Goal: Task Accomplishment & Management: Complete application form

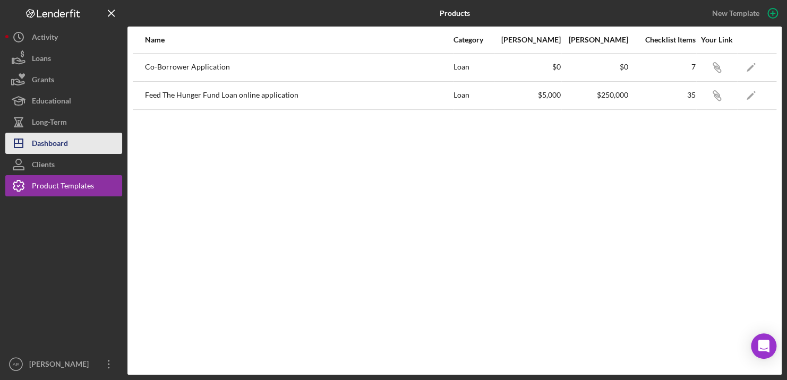
click at [44, 143] on div "Dashboard" at bounding box center [50, 145] width 36 height 24
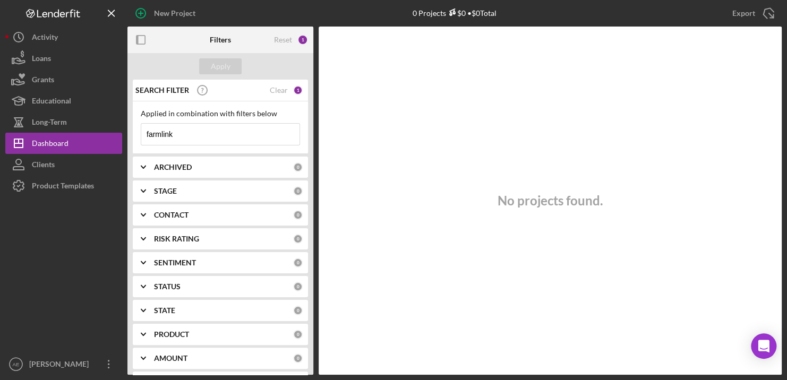
click at [290, 88] on div "SEARCH FILTER Clear 1" at bounding box center [218, 90] width 170 height 27
click at [280, 93] on div "Clear" at bounding box center [279, 90] width 18 height 8
click at [215, 63] on div "Apply" at bounding box center [221, 66] width 20 height 16
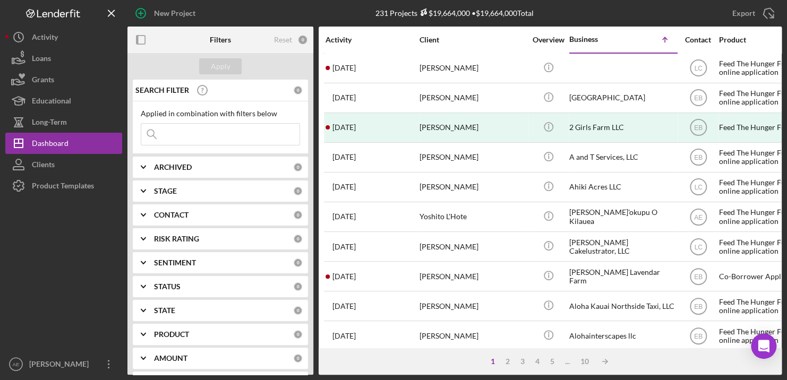
click at [350, 47] on div "Activity" at bounding box center [372, 39] width 93 height 25
click at [247, 217] on div "CONTACT" at bounding box center [223, 215] width 139 height 8
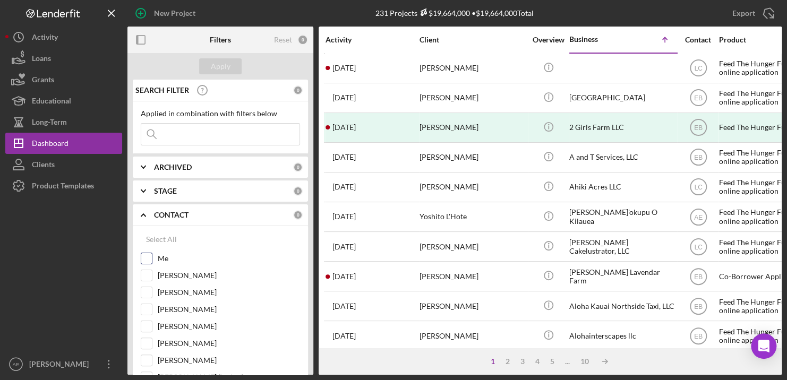
click at [146, 258] on input "Me" at bounding box center [146, 258] width 11 height 11
checkbox input "true"
click at [232, 65] on button "Apply" at bounding box center [220, 66] width 42 height 16
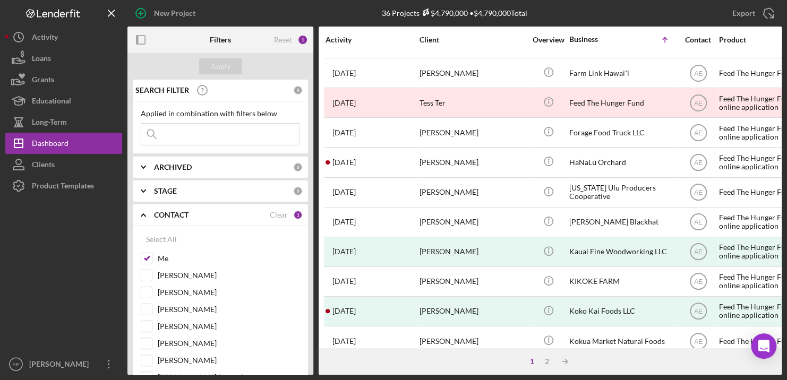
scroll to position [204, 0]
click at [347, 45] on div "Activity" at bounding box center [372, 39] width 93 height 25
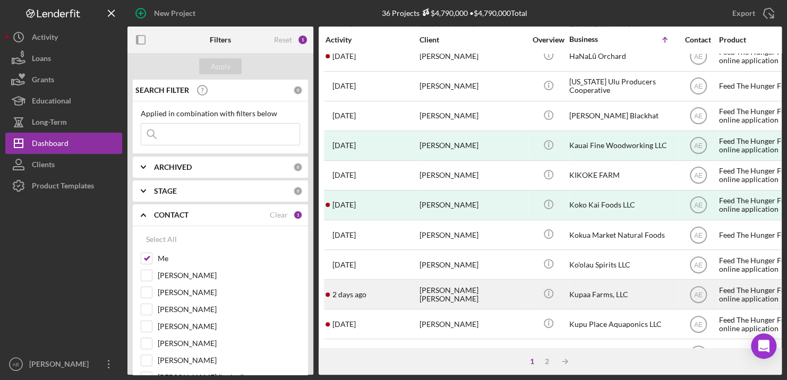
scroll to position [310, 0]
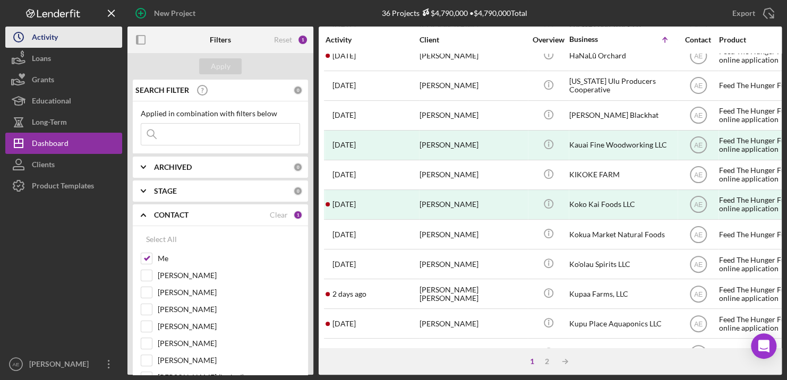
click at [53, 42] on div "Activity" at bounding box center [45, 39] width 26 height 24
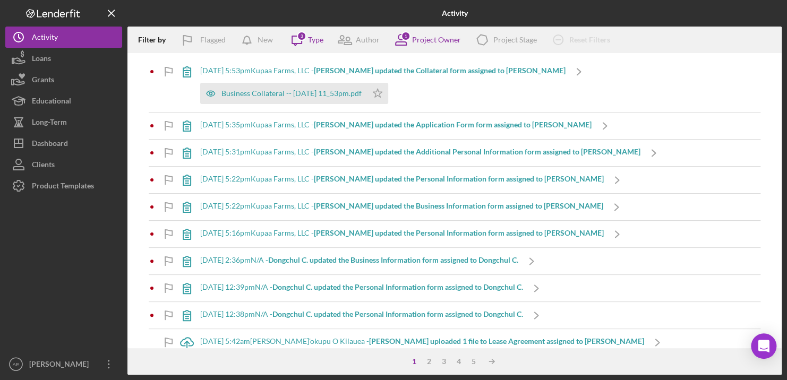
click at [260, 70] on div "[DATE] 5:53pm Kupaa Farms, LLC - [PERSON_NAME] updated the Collateral form assi…" at bounding box center [382, 70] width 365 height 8
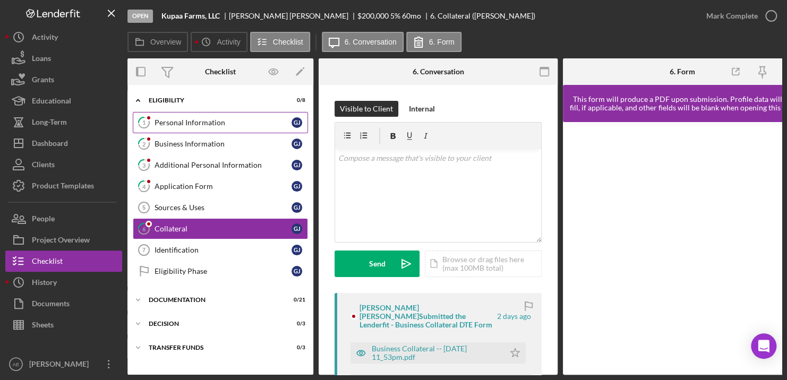
click at [201, 127] on link "1 Personal Information [PERSON_NAME]" at bounding box center [220, 122] width 175 height 21
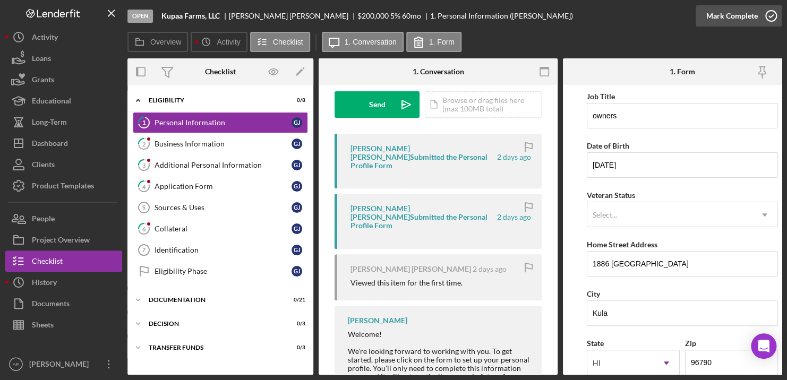
scroll to position [49, 0]
click at [767, 15] on icon "button" at bounding box center [771, 16] width 27 height 27
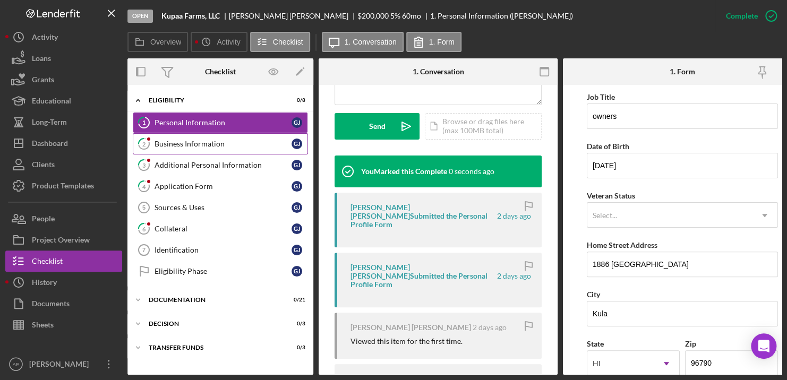
scroll to position [329, 0]
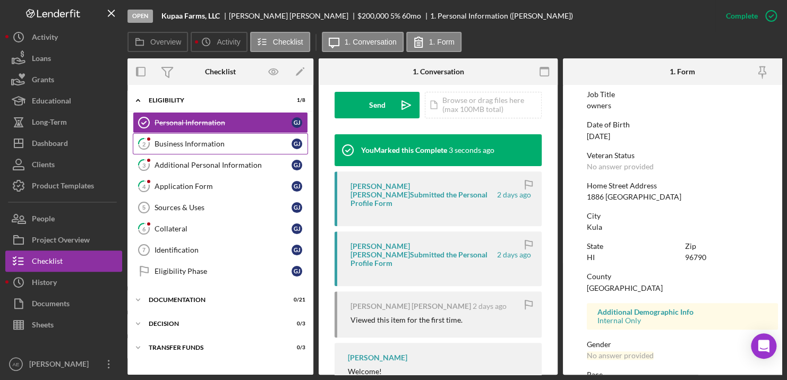
click at [202, 141] on div "Business Information" at bounding box center [223, 144] width 137 height 8
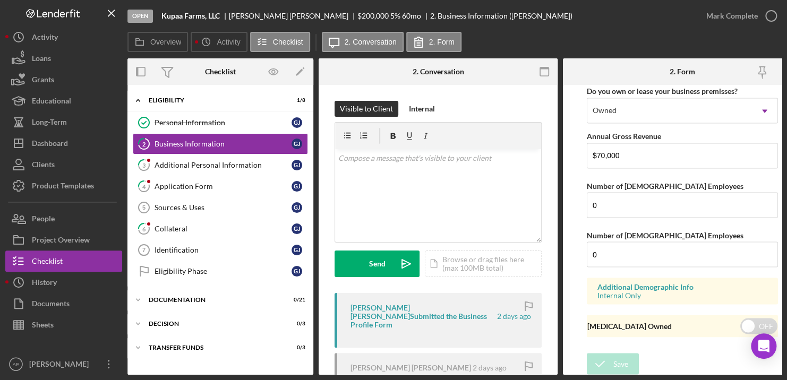
scroll to position [896, 0]
click at [769, 13] on icon "button" at bounding box center [771, 16] width 27 height 27
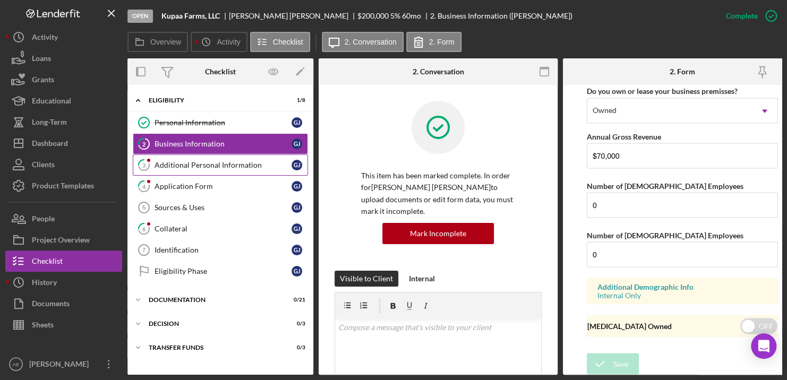
scroll to position [523, 0]
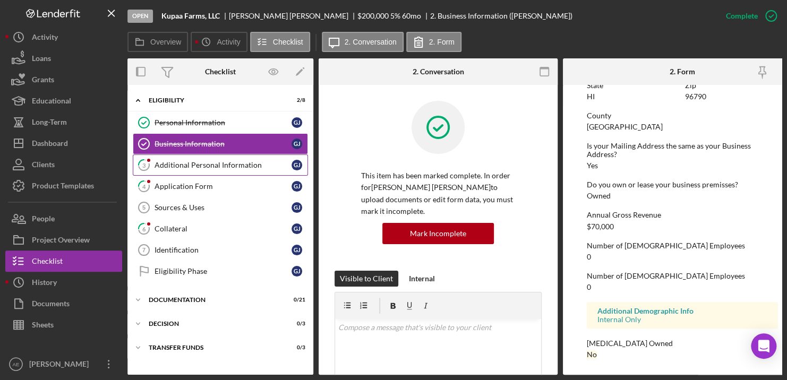
click at [220, 167] on div "Additional Personal Information" at bounding box center [223, 165] width 137 height 8
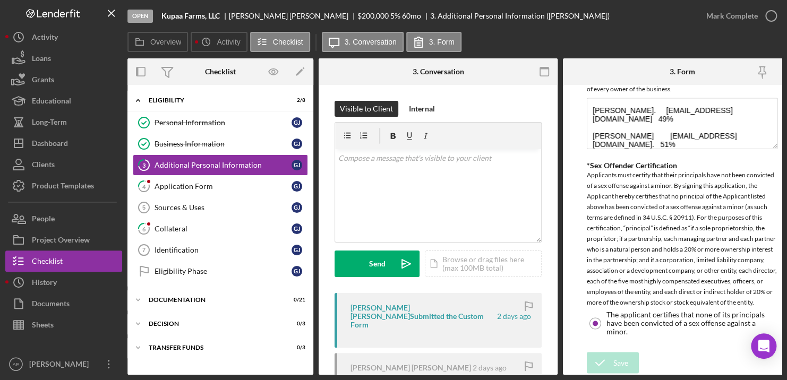
scroll to position [743, 0]
click at [772, 13] on icon "button" at bounding box center [771, 16] width 27 height 27
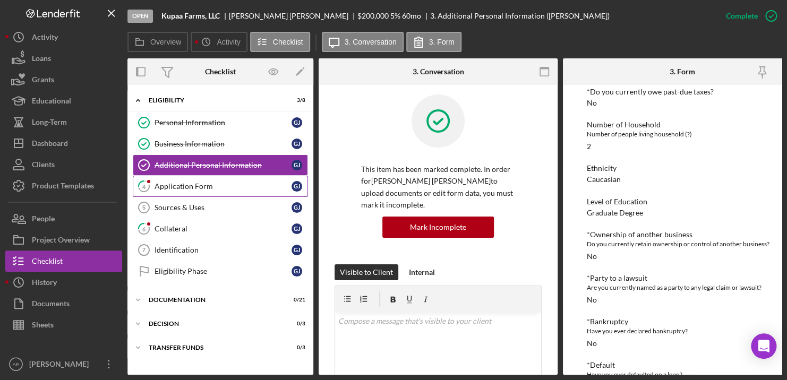
scroll to position [51, 0]
click at [201, 189] on div "Application Form" at bounding box center [223, 186] width 137 height 8
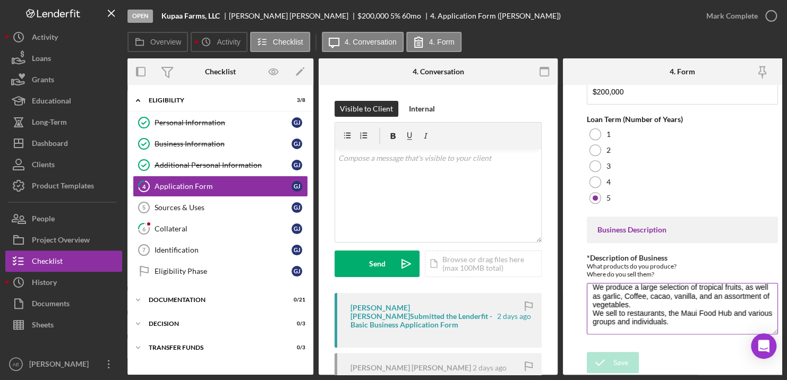
scroll to position [17, 0]
click at [771, 17] on icon "button" at bounding box center [771, 16] width 27 height 27
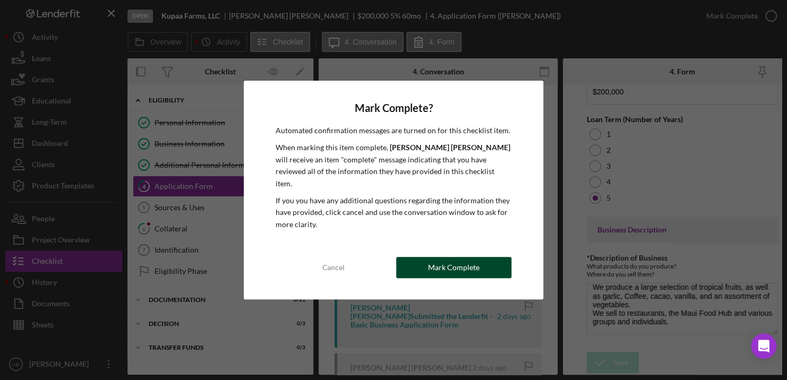
click at [487, 260] on button "Mark Complete" at bounding box center [453, 267] width 115 height 21
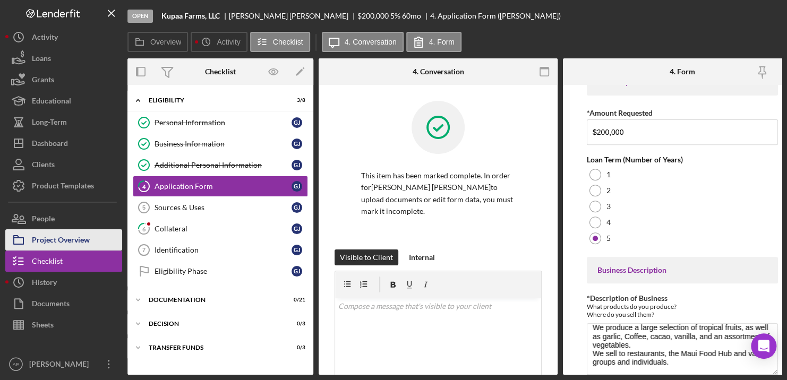
scroll to position [242, 0]
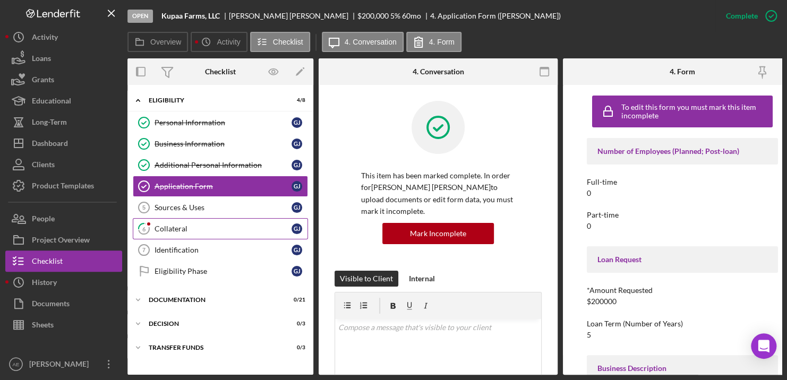
click at [159, 225] on div "Collateral" at bounding box center [223, 229] width 137 height 8
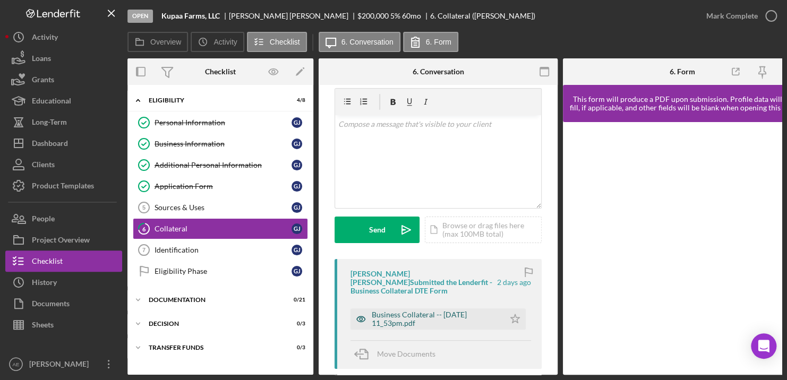
click at [388, 311] on div "Business Collateral -- [DATE] 11_53pm.pdf" at bounding box center [435, 319] width 127 height 17
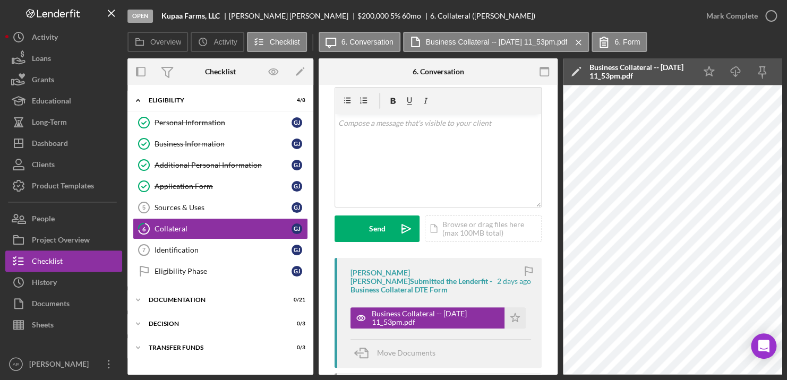
scroll to position [36, 0]
click at [518, 307] on icon "Icon/Star" at bounding box center [514, 317] width 21 height 21
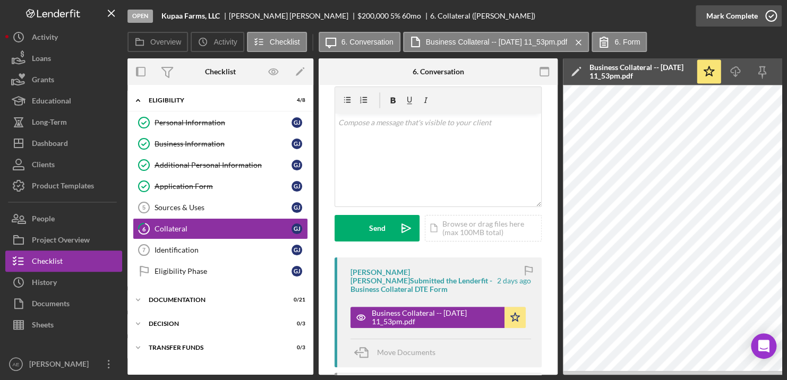
click at [772, 15] on icon "button" at bounding box center [771, 16] width 27 height 27
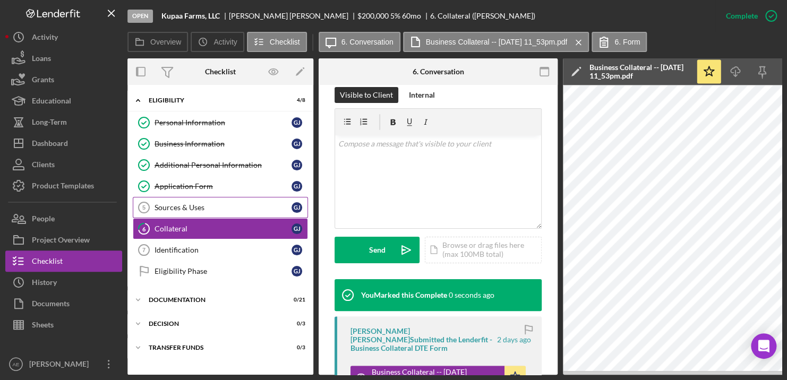
scroll to position [205, 0]
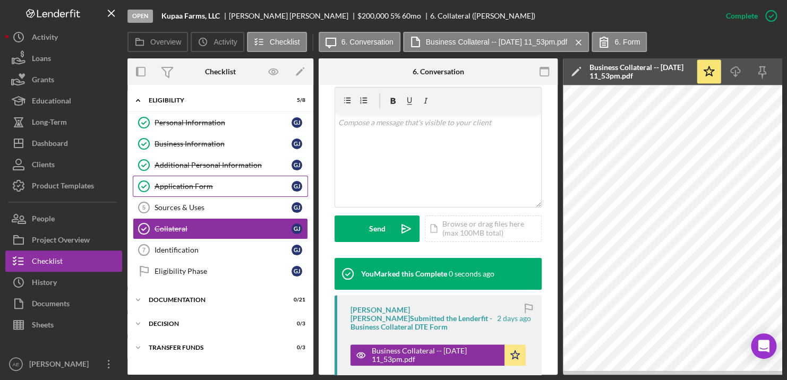
click at [172, 185] on div "Application Form" at bounding box center [223, 186] width 137 height 8
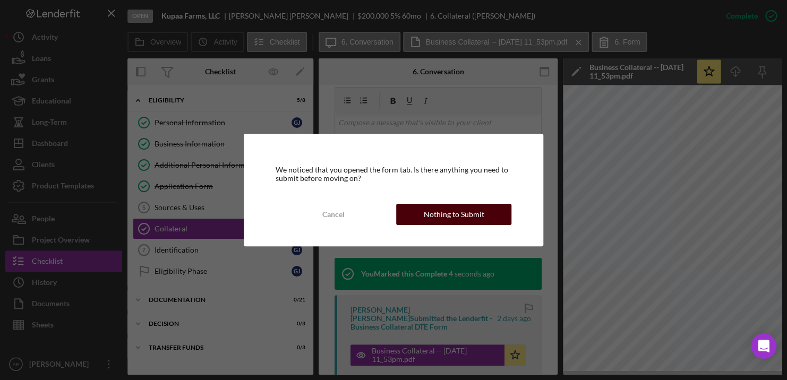
click at [461, 208] on div "Nothing to Submit" at bounding box center [454, 214] width 61 height 21
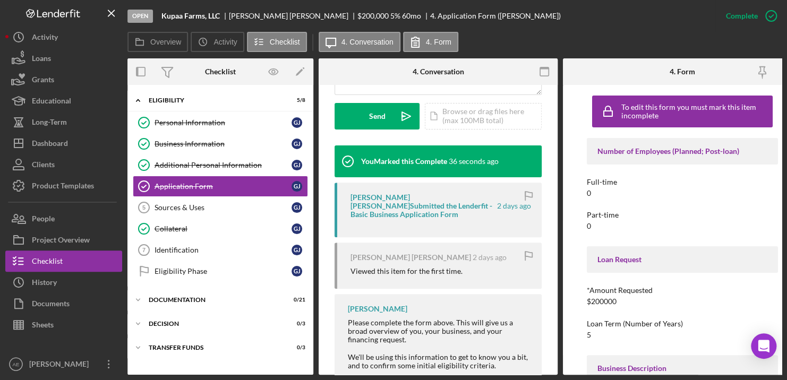
scroll to position [318, 0]
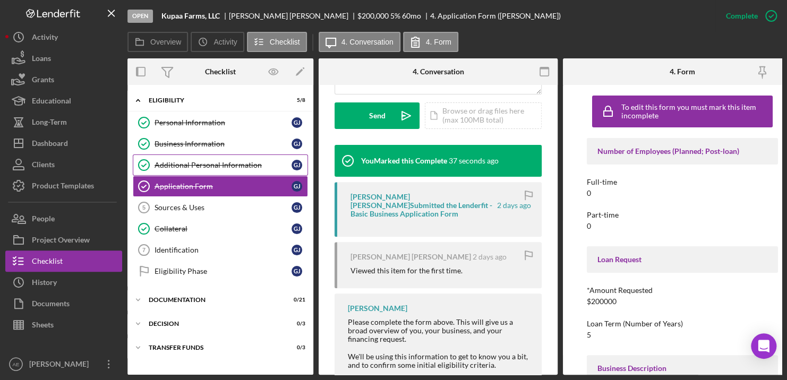
click at [230, 166] on div "Additional Personal Information" at bounding box center [223, 165] width 137 height 8
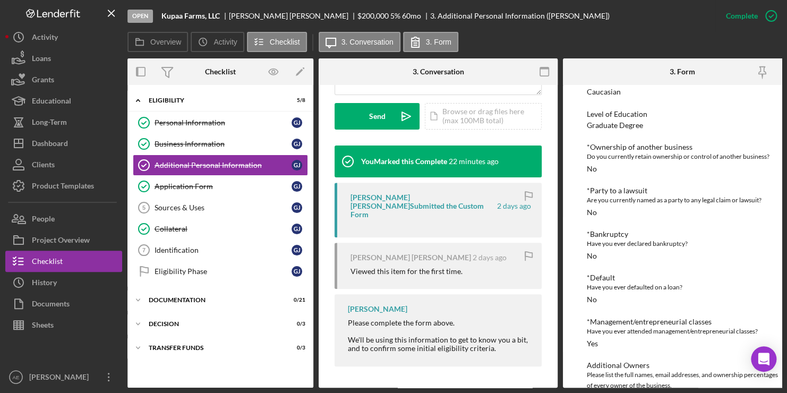
scroll to position [311, 0]
